Goal: Book appointment/travel/reservation

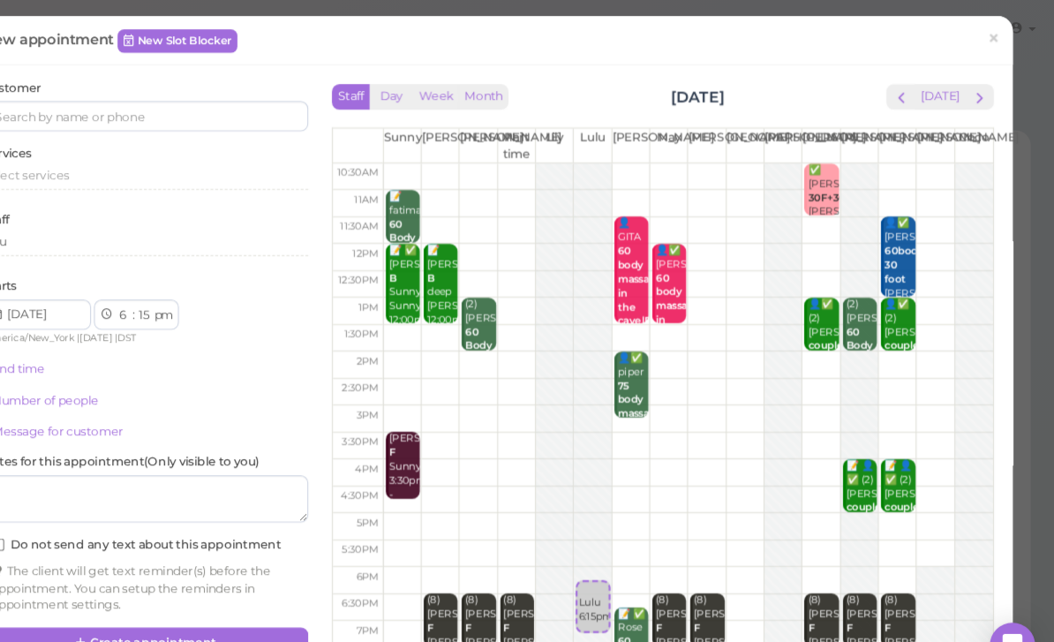
click at [991, 39] on span "×" at bounding box center [996, 36] width 11 height 25
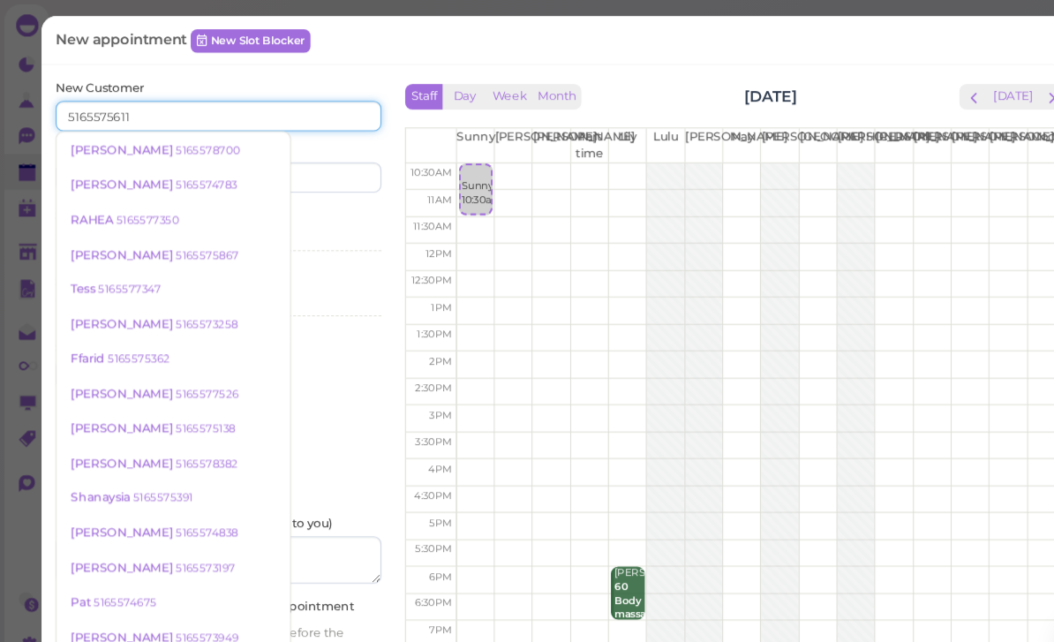
type input "5165575611"
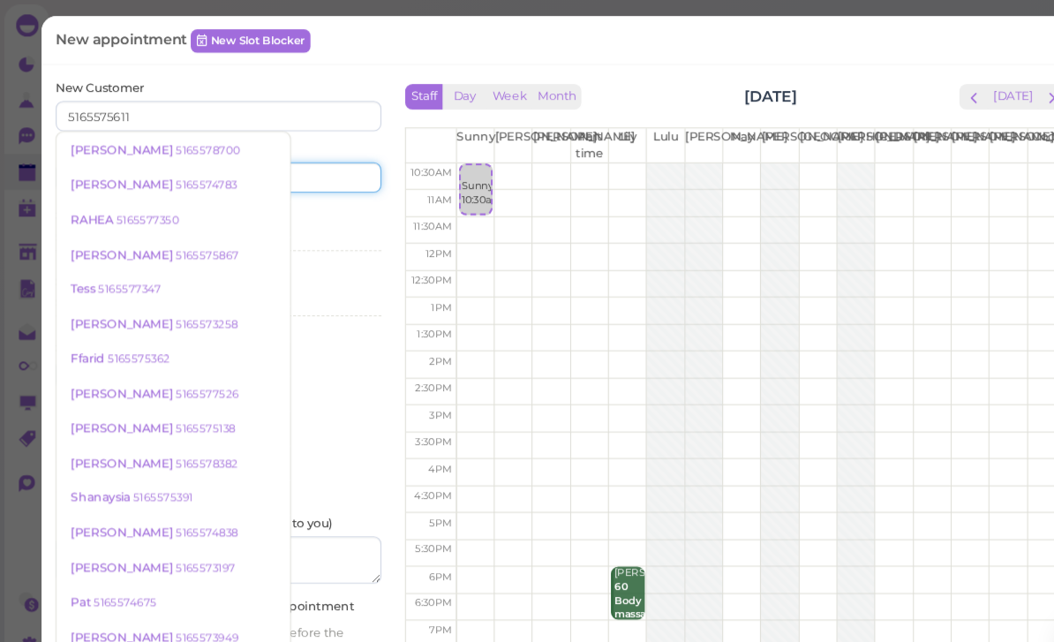
click at [295, 162] on input at bounding box center [283, 166] width 147 height 28
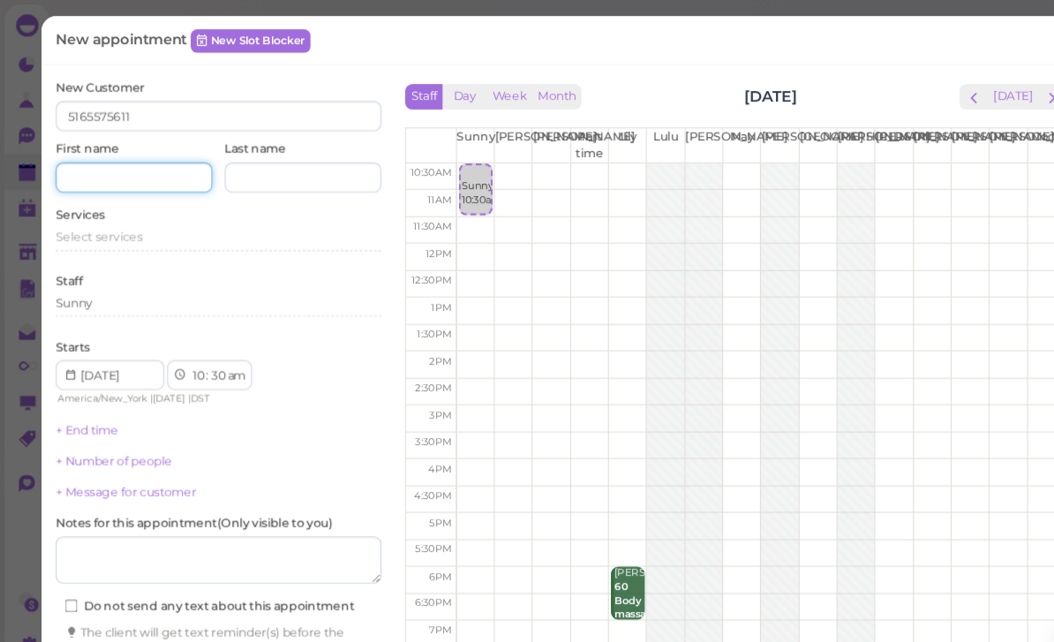
click at [145, 166] on input at bounding box center [125, 166] width 147 height 28
type input "[PERSON_NAME]"
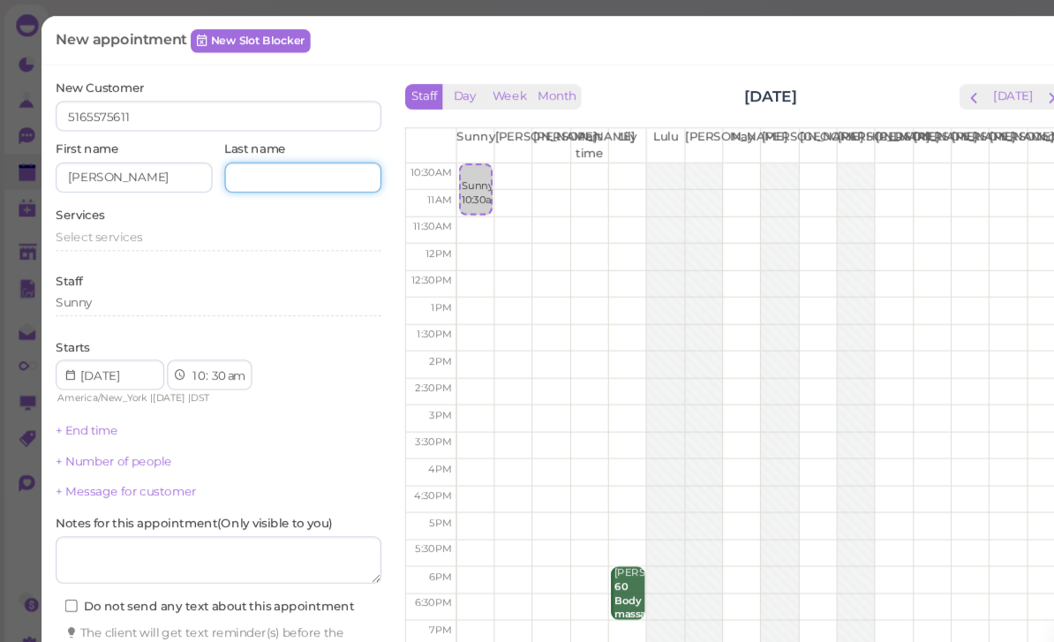
click at [295, 165] on input at bounding box center [283, 166] width 147 height 28
type input "[PERSON_NAME]"
click at [117, 216] on span "Select services" at bounding box center [92, 221] width 81 height 13
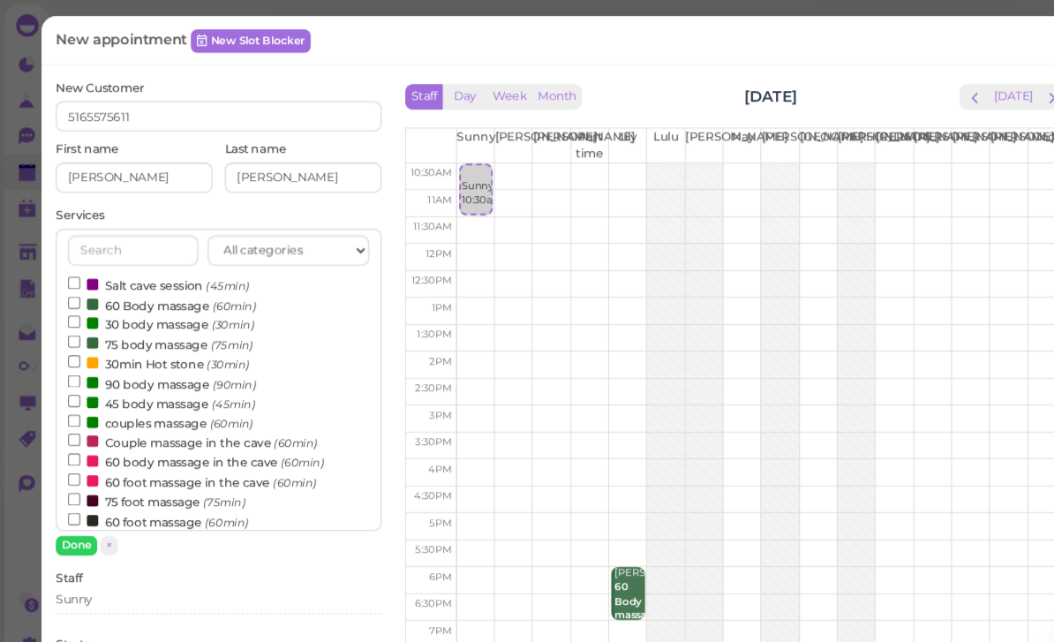
click at [175, 403] on label "Couple massage in the cave (60min)" at bounding box center [180, 412] width 233 height 19
click at [75, 405] on input "Couple massage in the cave (60min)" at bounding box center [69, 410] width 11 height 11
click at [84, 513] on button "Done" at bounding box center [71, 510] width 39 height 19
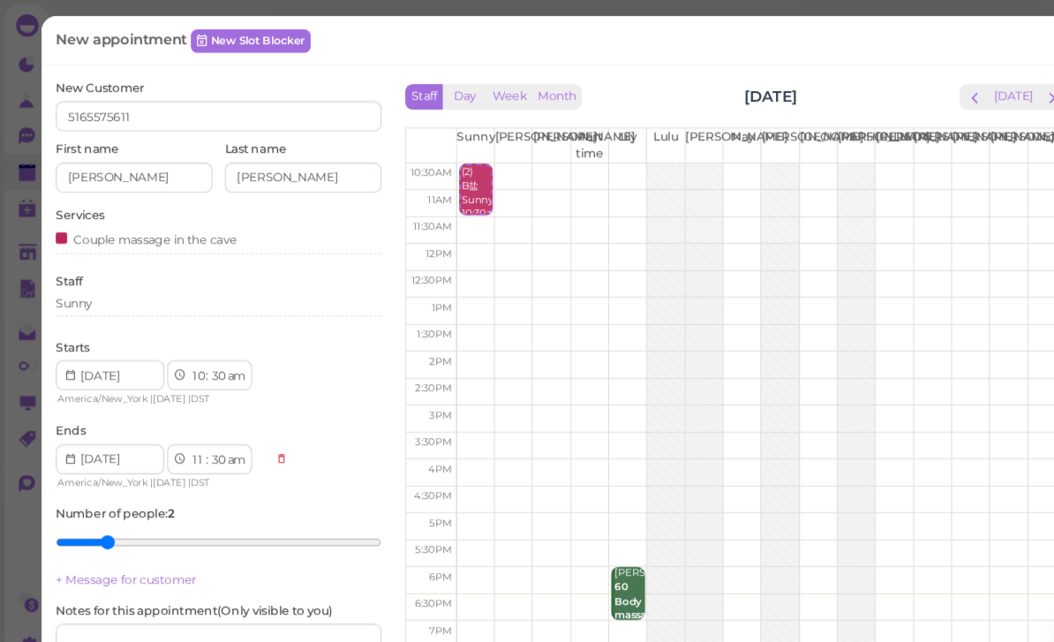
click at [145, 276] on div "Sunny" at bounding box center [204, 283] width 305 height 16
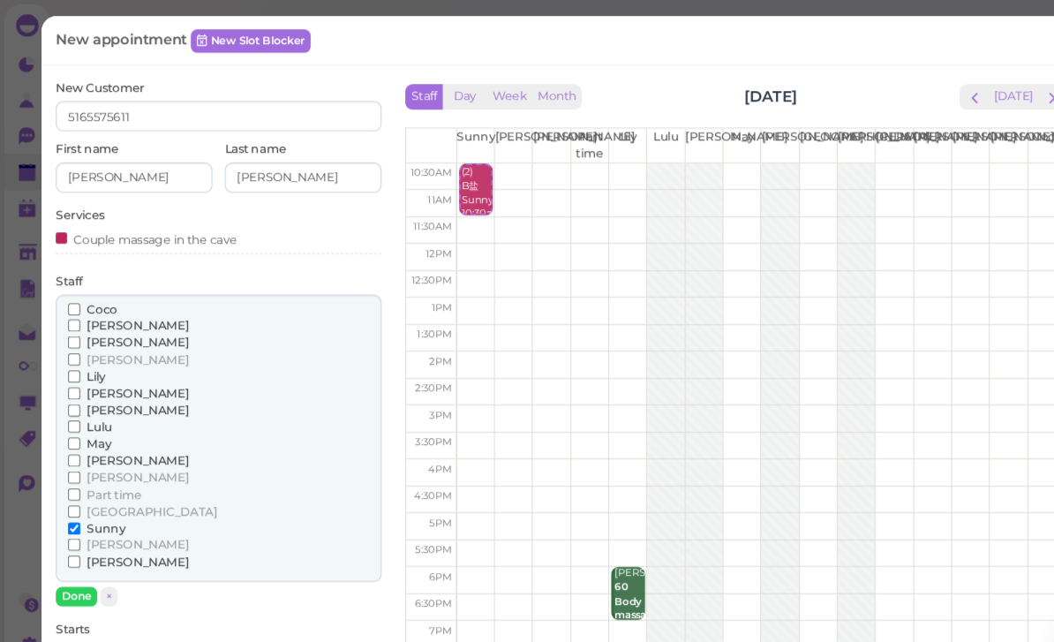
click at [107, 440] on span "[PERSON_NAME]" at bounding box center [128, 446] width 95 height 13
click at [75, 441] on input "[PERSON_NAME]" at bounding box center [69, 446] width 11 height 11
click at [79, 548] on button "Done" at bounding box center [71, 557] width 39 height 19
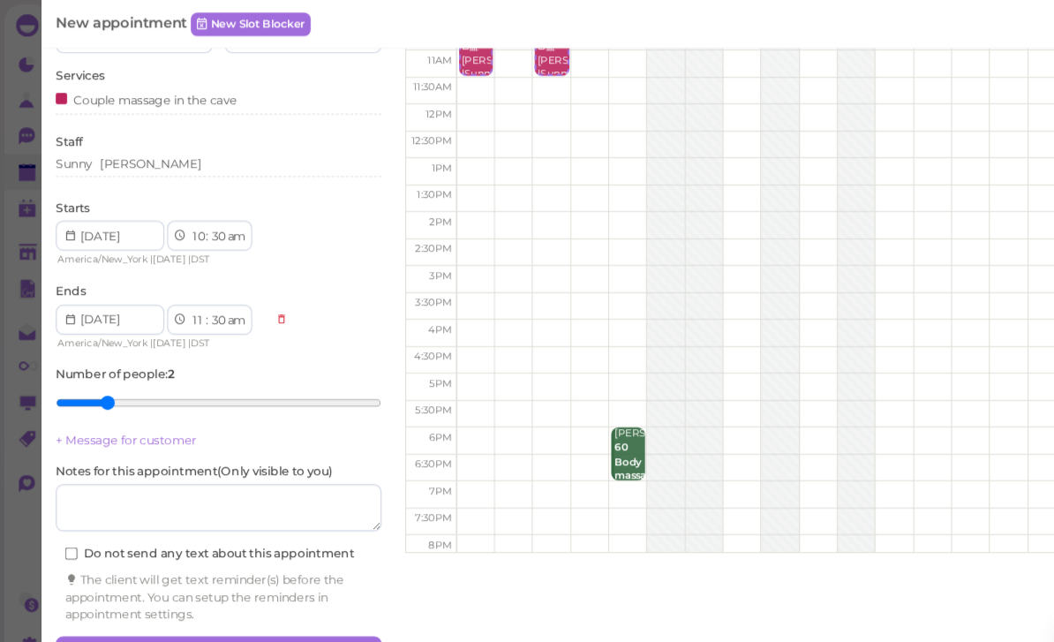
scroll to position [129, 0]
click at [245, 596] on button "Create appointment" at bounding box center [204, 610] width 305 height 28
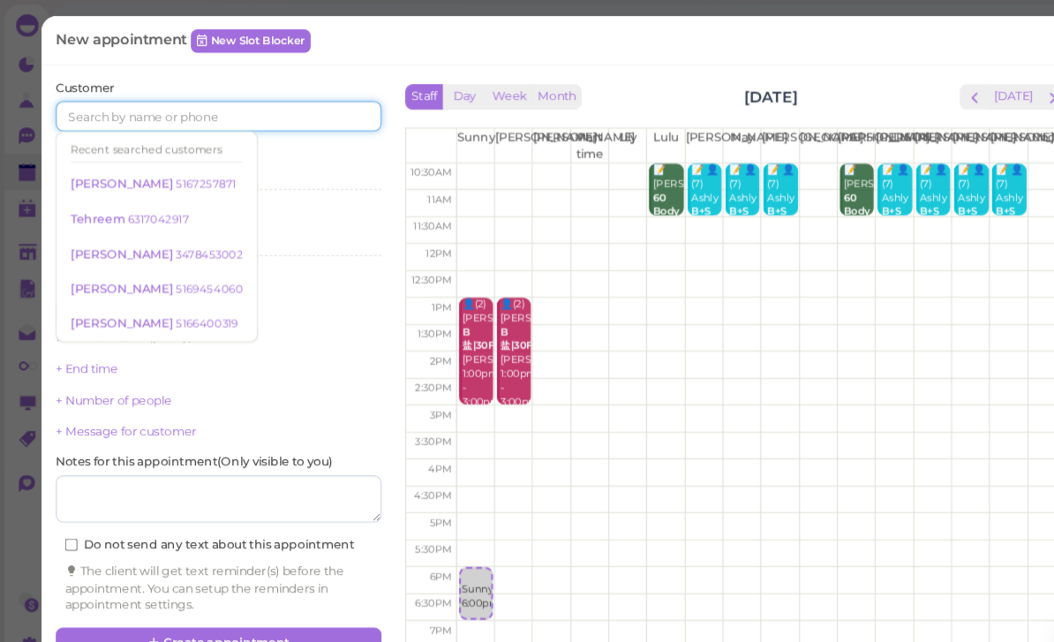
scroll to position [50, 0]
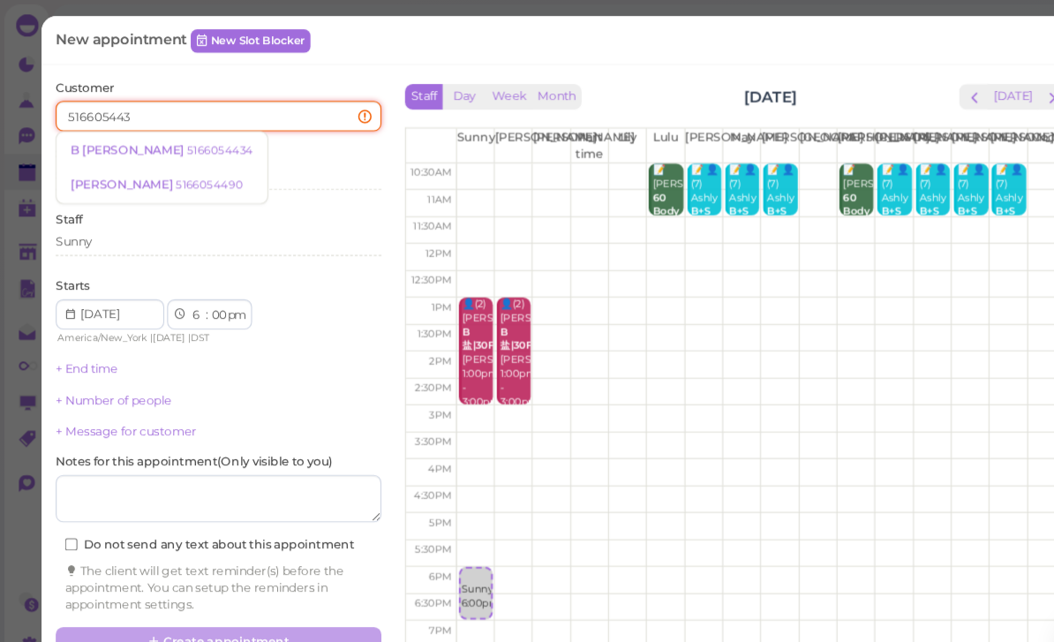
type input "5166054434"
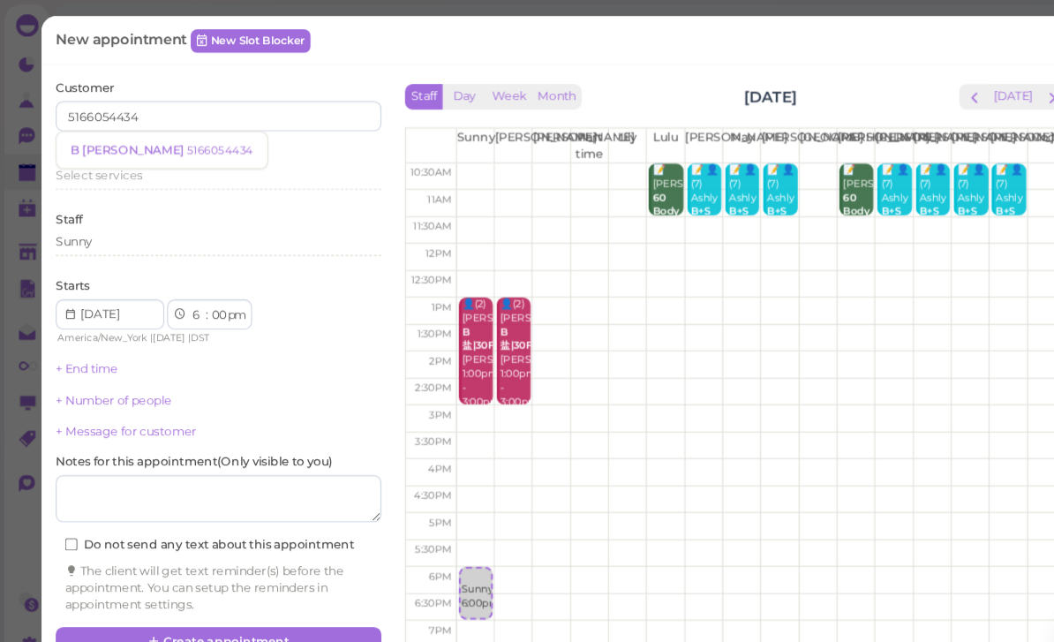
click at [175, 139] on small "5166054434" at bounding box center [206, 140] width 62 height 12
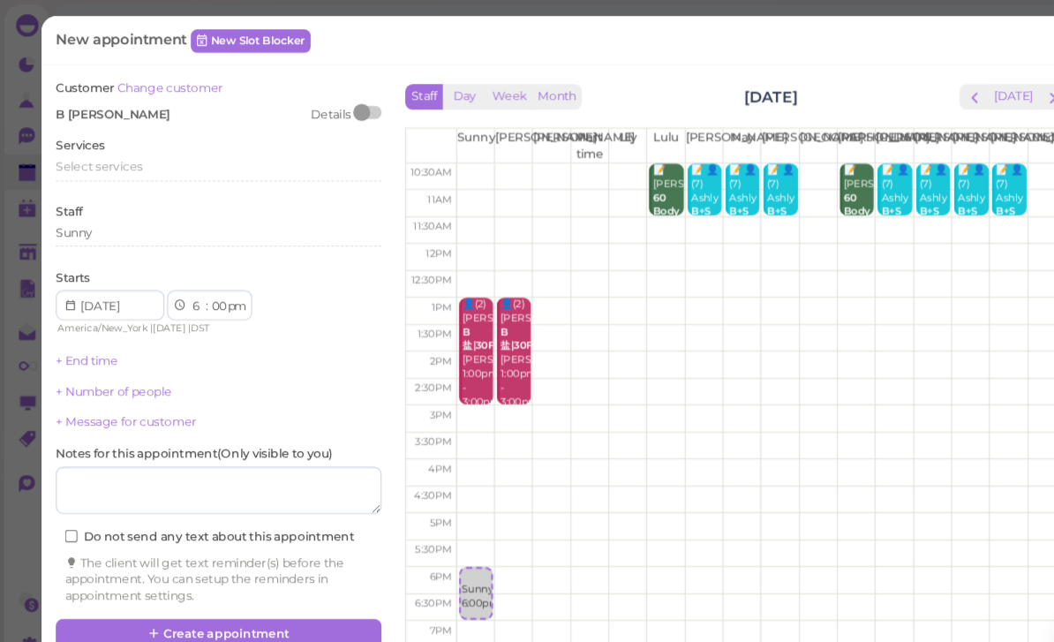
click at [127, 158] on span "Select services" at bounding box center [92, 155] width 81 height 13
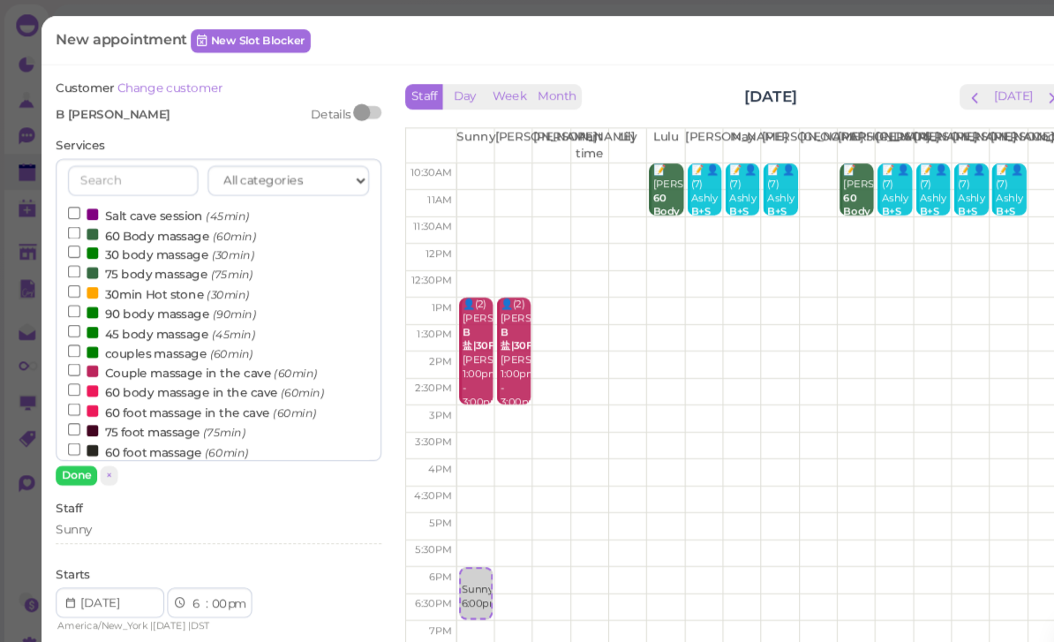
scroll to position [0, 0]
click at [157, 322] on label "couples massage (60min)" at bounding box center [150, 329] width 173 height 19
click at [75, 322] on input "couples massage (60min)" at bounding box center [69, 327] width 11 height 11
click at [74, 441] on button "Done" at bounding box center [71, 444] width 39 height 19
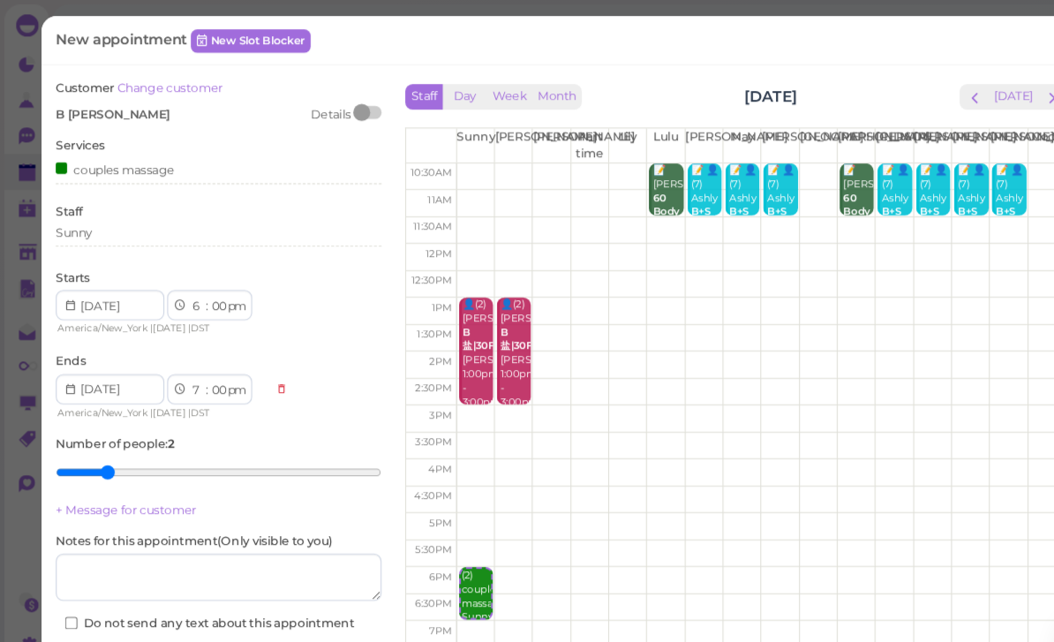
click at [151, 214] on div "Sunny" at bounding box center [204, 218] width 305 height 16
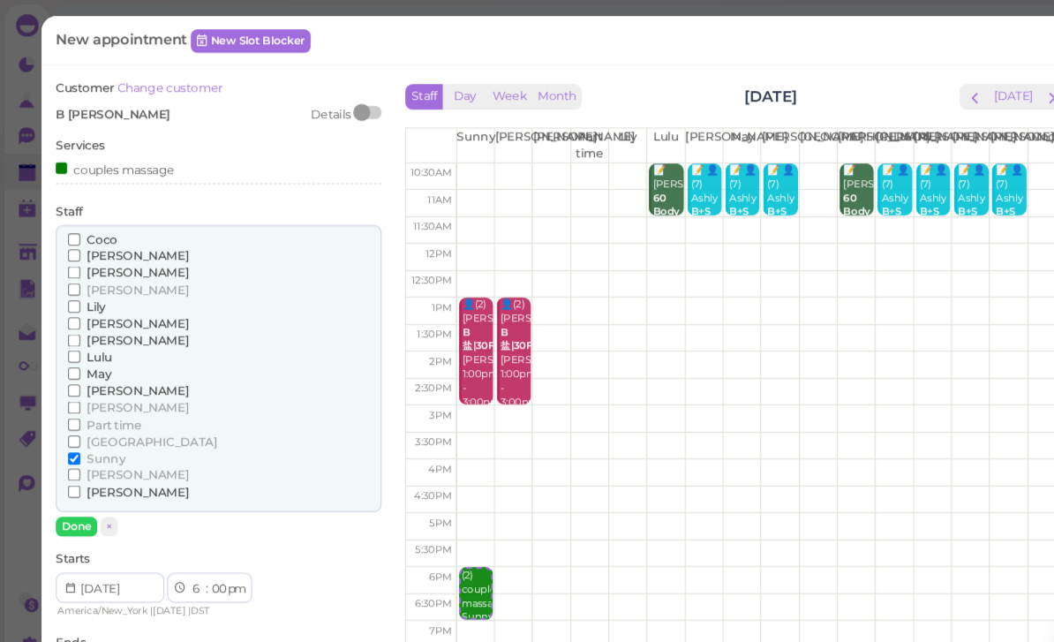
click at [109, 374] on span "[PERSON_NAME]" at bounding box center [128, 380] width 95 height 13
click at [75, 375] on input "[PERSON_NAME]" at bounding box center [69, 380] width 11 height 11
click at [79, 483] on button "Done" at bounding box center [71, 492] width 39 height 19
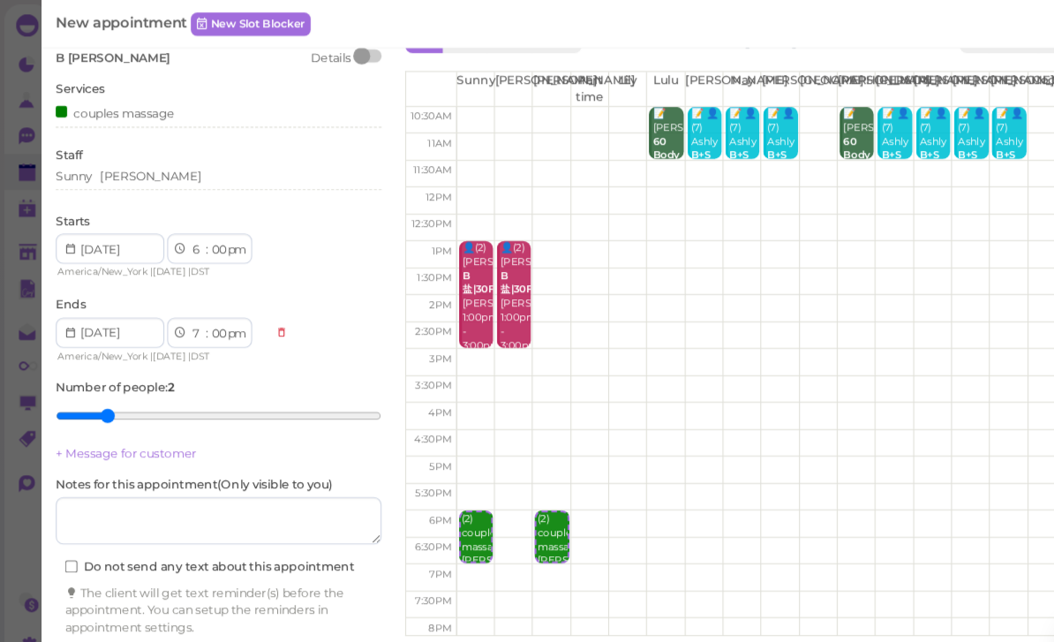
click at [282, 614] on button "Create appointment" at bounding box center [204, 620] width 305 height 28
